Goal: Check status

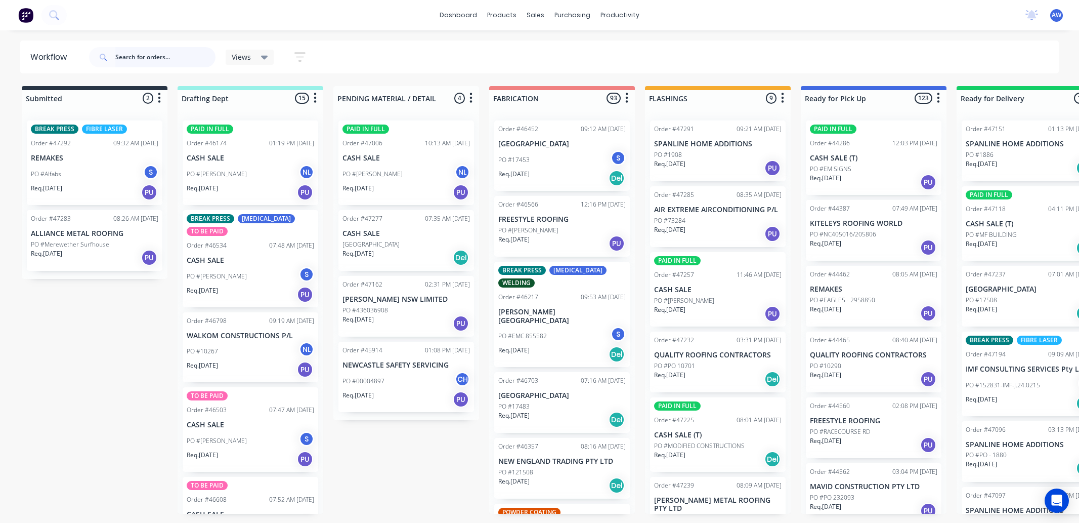
click at [161, 56] on input "text" at bounding box center [165, 57] width 100 height 20
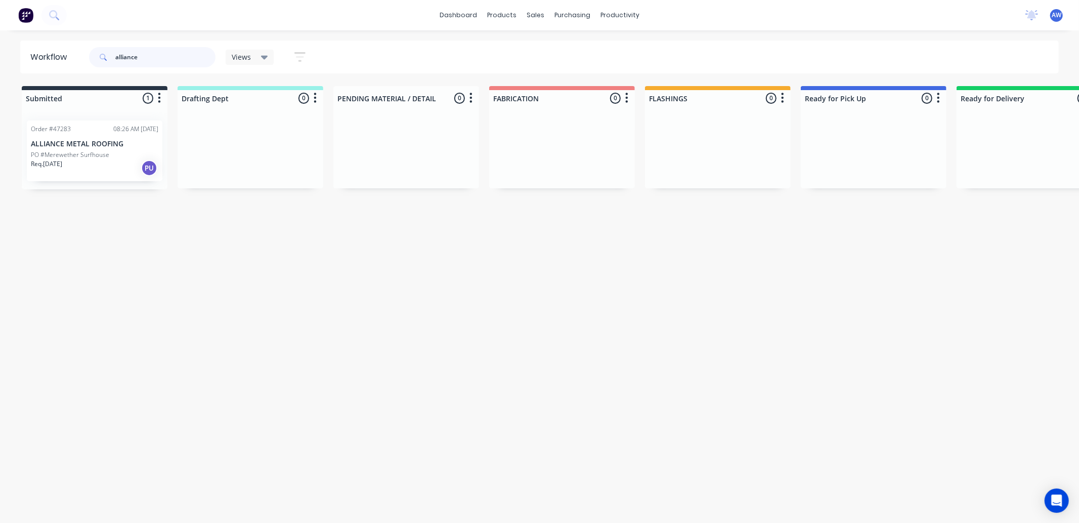
type input "alliance"
click at [135, 169] on div "Req. 27/08/25 PU" at bounding box center [95, 167] width 128 height 17
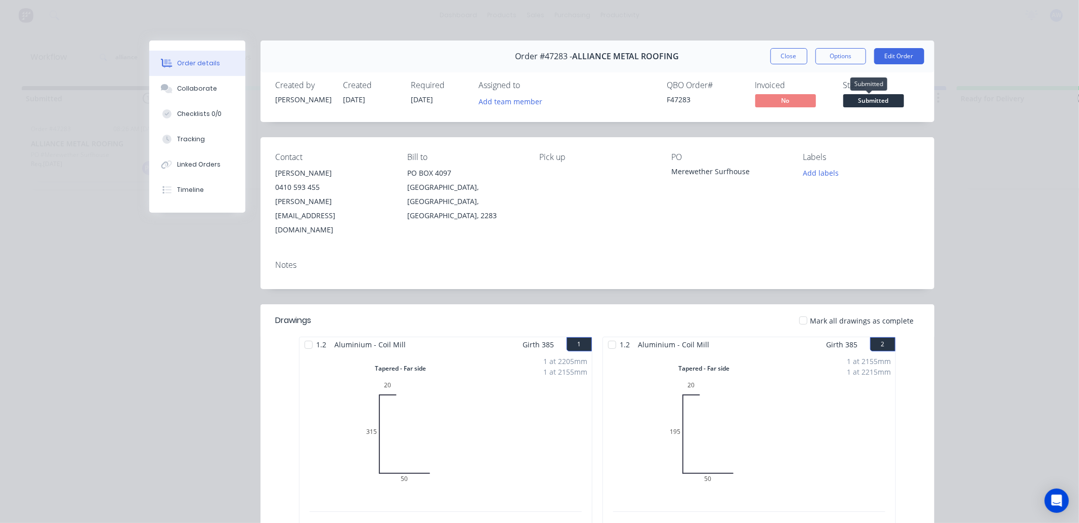
click at [876, 100] on span "Submitted" at bounding box center [874, 100] width 61 height 13
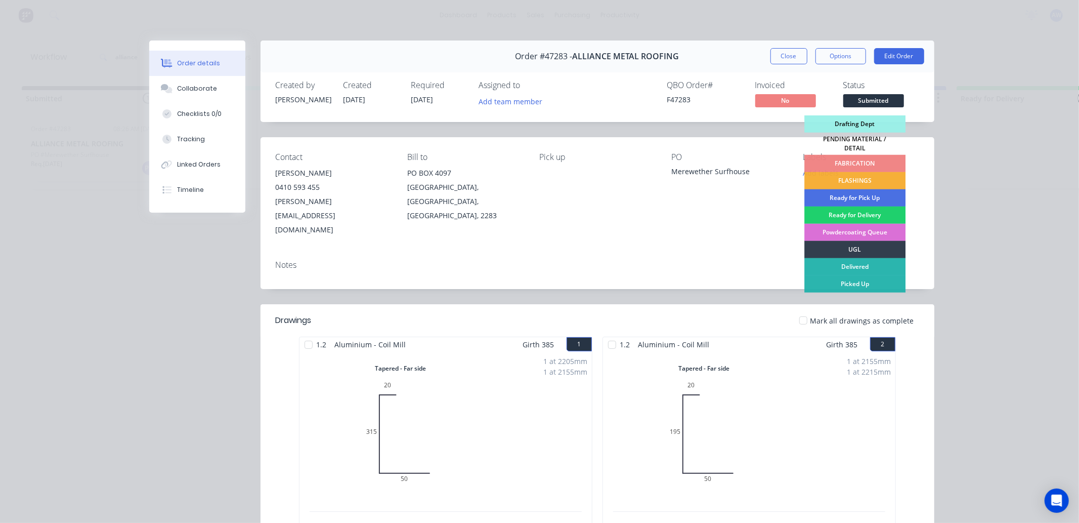
click at [862, 225] on div "Powdercoating Queue" at bounding box center [855, 232] width 101 height 17
